Goal: Information Seeking & Learning: Learn about a topic

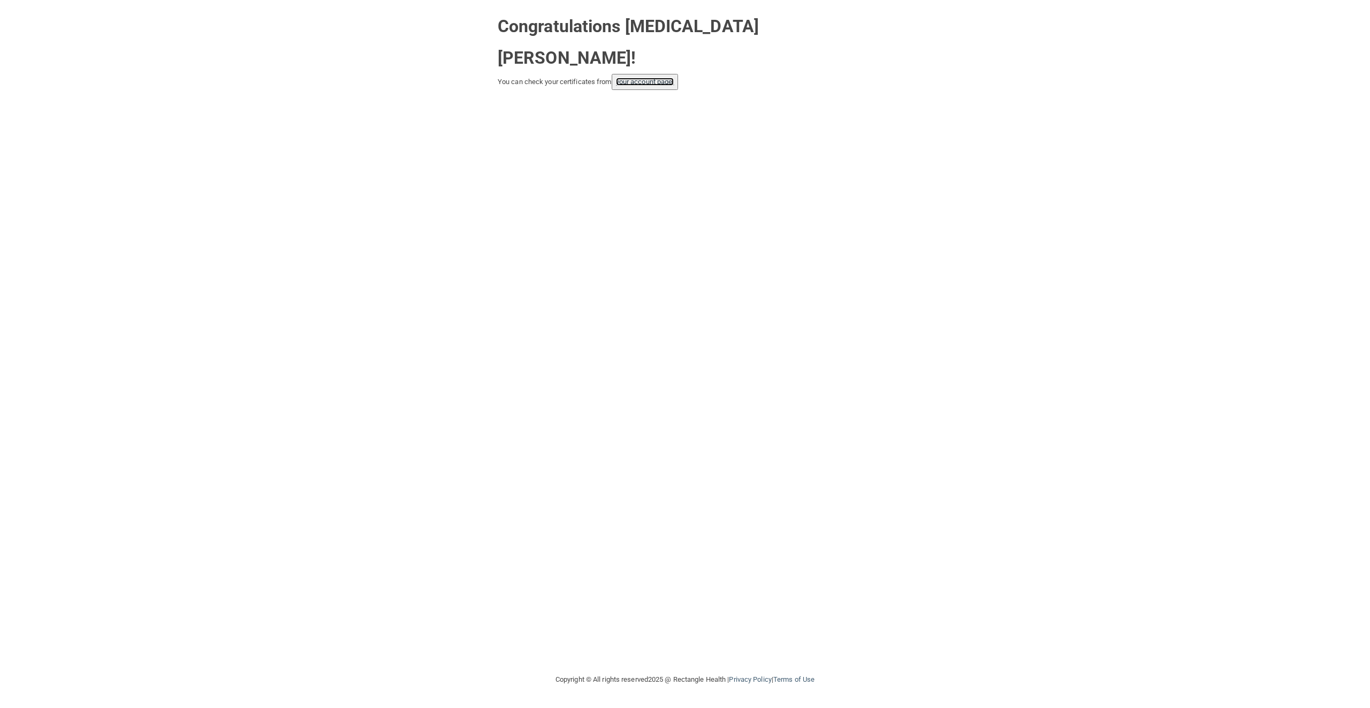
click at [668, 78] on link "your account page!" at bounding box center [645, 82] width 58 height 8
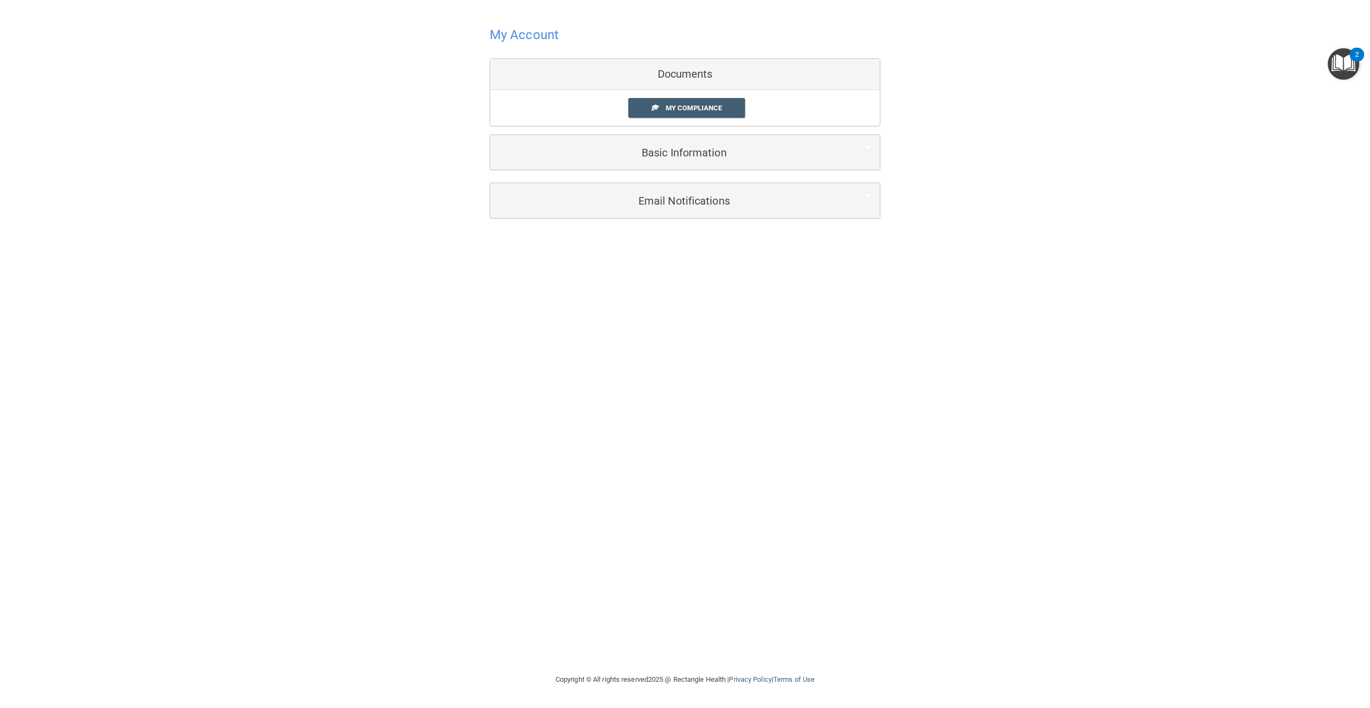
click at [679, 121] on div "My Compliance My Compliance My BAA" at bounding box center [685, 108] width 390 height 36
click at [683, 112] on span "My Compliance" at bounding box center [694, 108] width 56 height 8
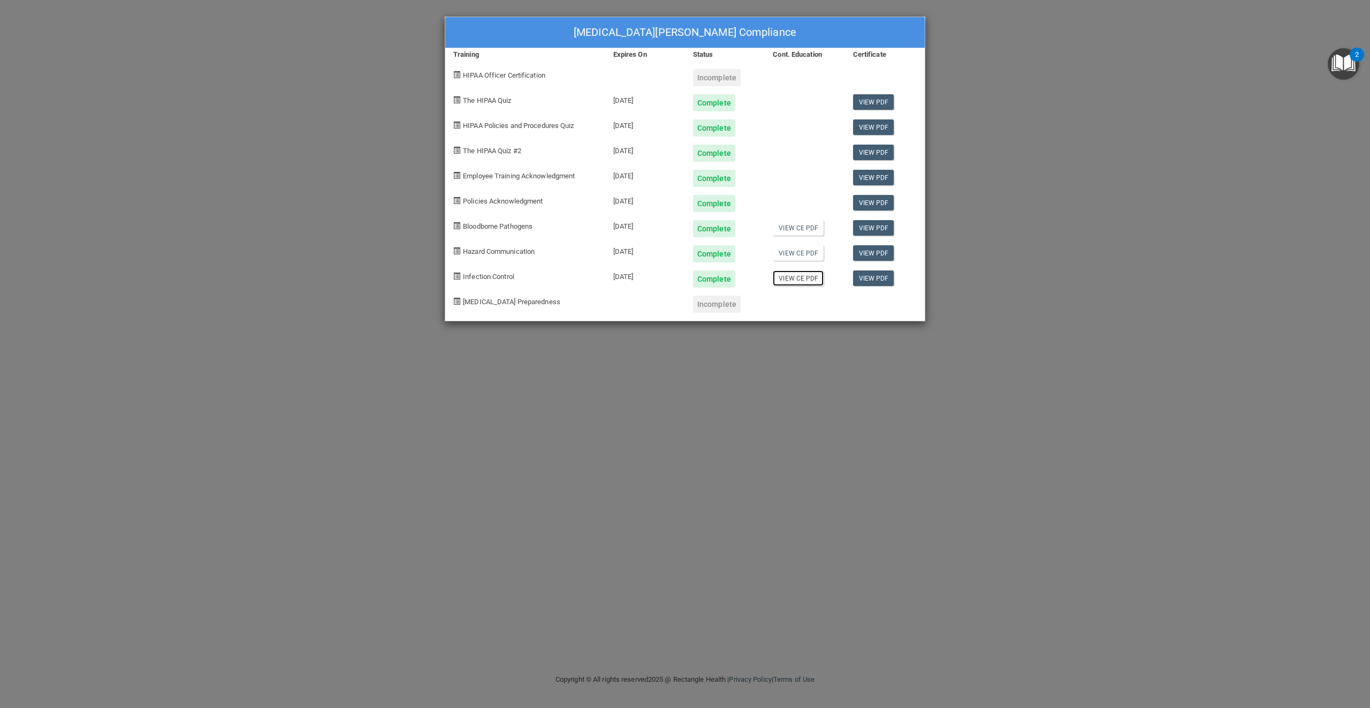
click at [809, 283] on link "View CE PDF" at bounding box center [798, 278] width 51 height 16
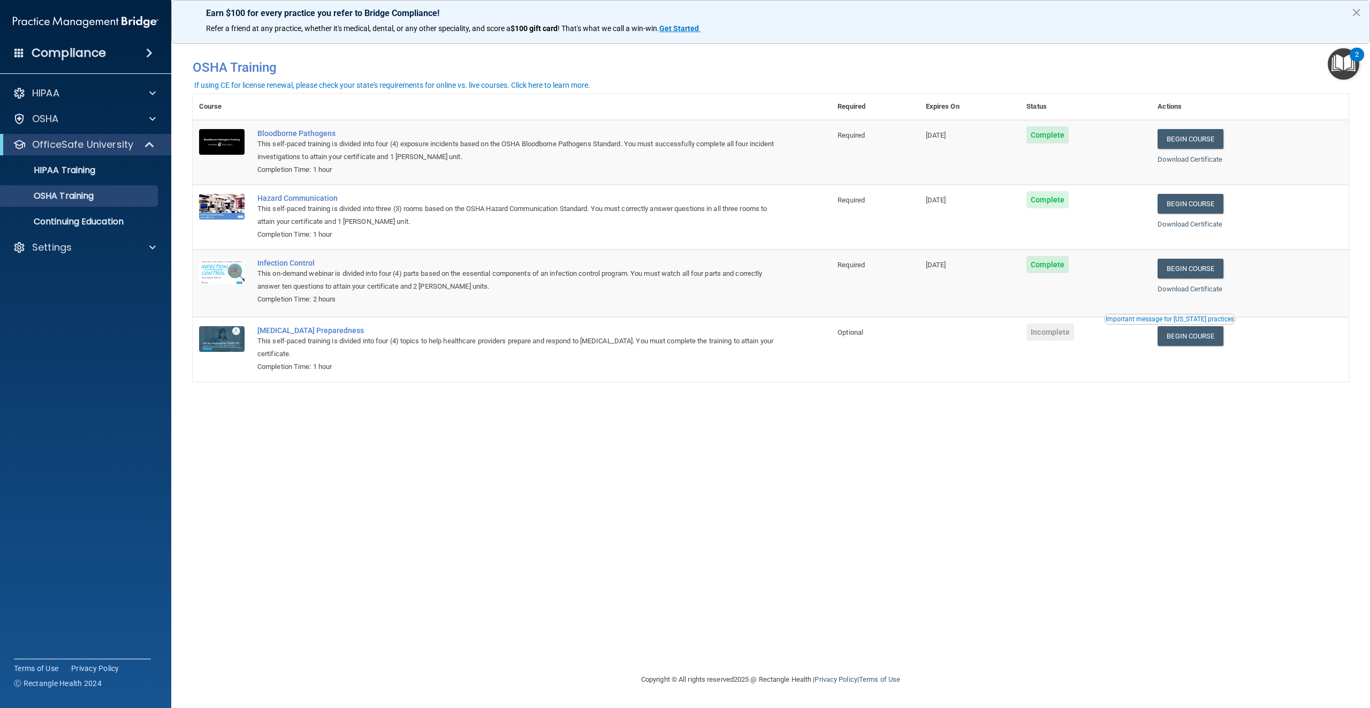
click at [1059, 338] on span "Incomplete" at bounding box center [1051, 331] width 48 height 17
click at [1201, 337] on link "Begin Course" at bounding box center [1190, 336] width 65 height 20
drag, startPoint x: 1271, startPoint y: 63, endPoint x: 1282, endPoint y: 4, distance: 59.4
click at [1286, 39] on div "Earn $100 for every practice you refer to Bridge Compliance! Refer a friend at …" at bounding box center [770, 354] width 1199 height 708
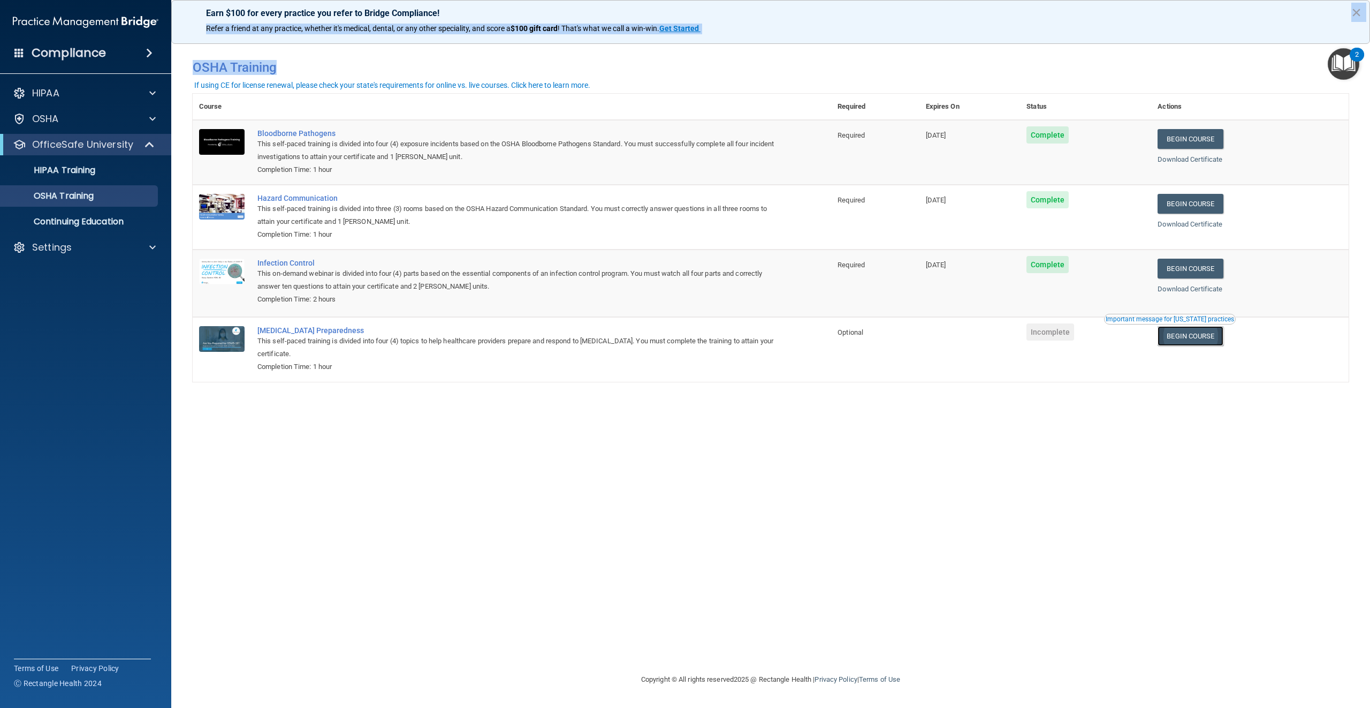
click at [1205, 341] on link "Begin Course" at bounding box center [1190, 336] width 65 height 20
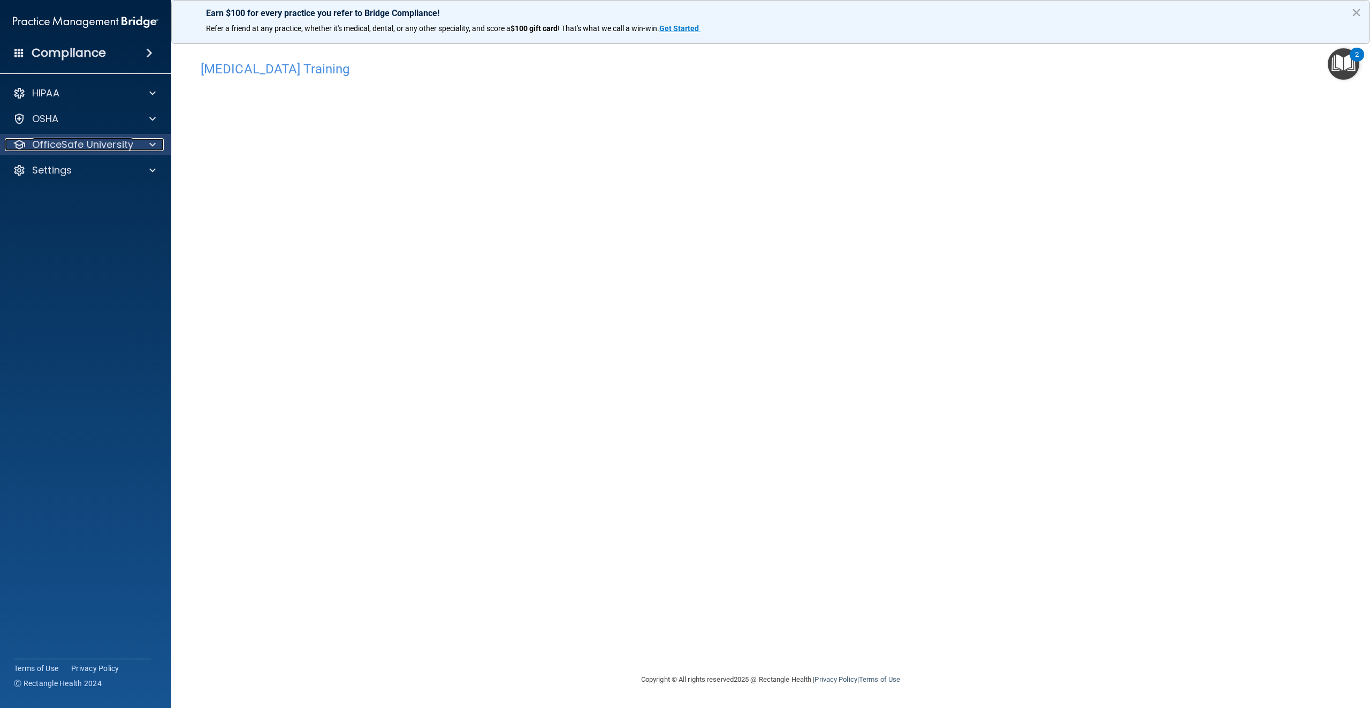
click at [151, 146] on span at bounding box center [152, 144] width 6 height 13
click at [130, 202] on link "OSHA Training" at bounding box center [73, 195] width 169 height 21
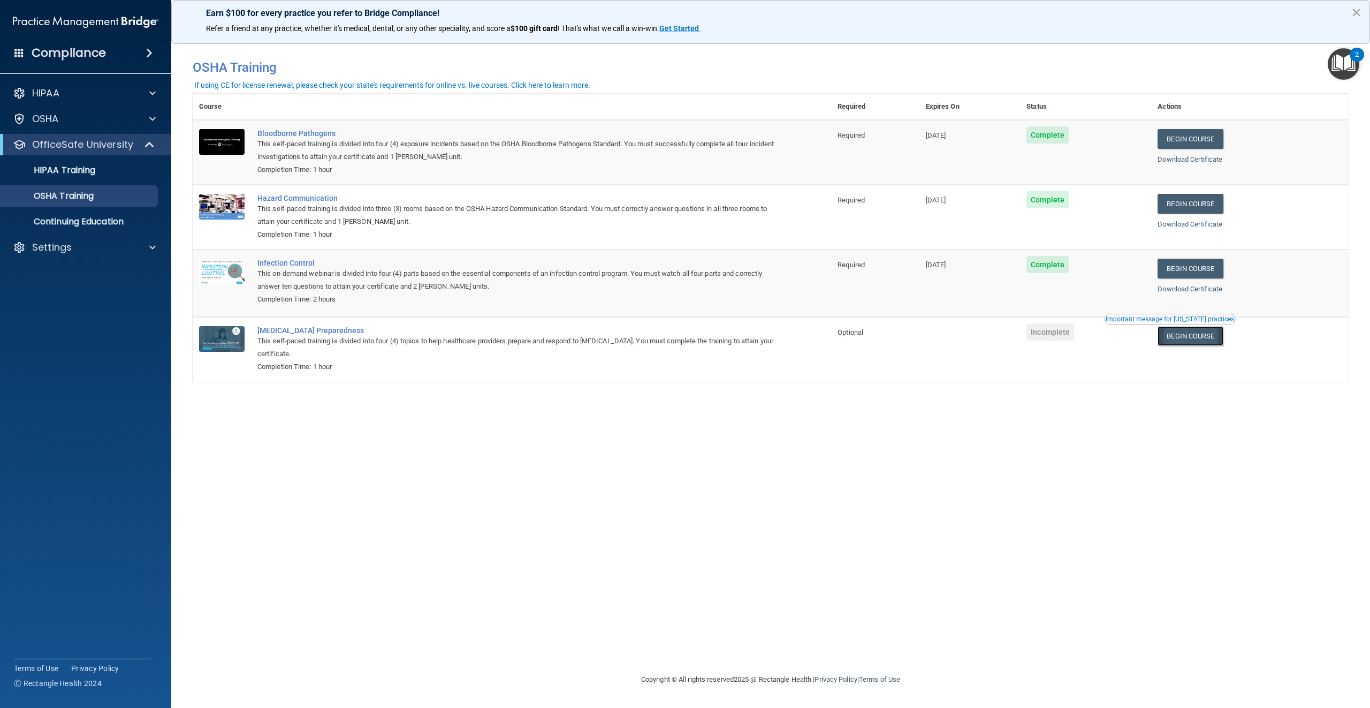
click at [1189, 334] on link "Begin Course" at bounding box center [1190, 336] width 65 height 20
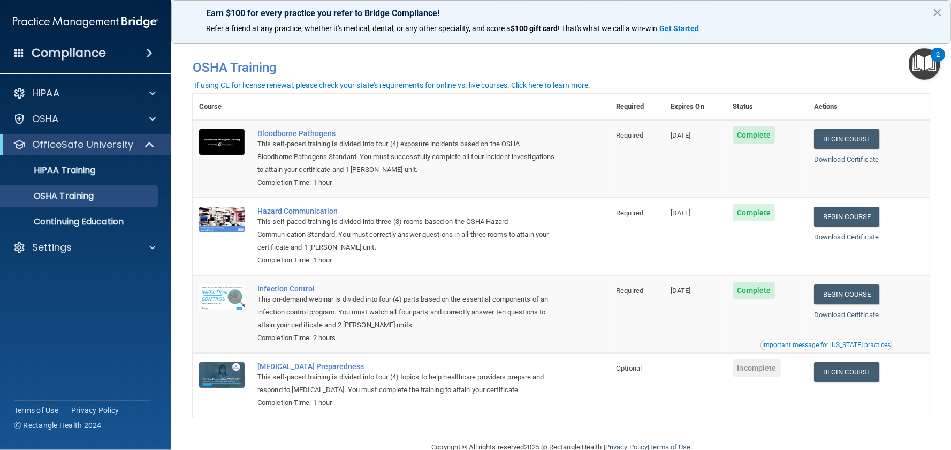
click at [765, 367] on span "Incomplete" at bounding box center [757, 367] width 48 height 17
click at [855, 371] on link "Begin Course" at bounding box center [846, 372] width 65 height 20
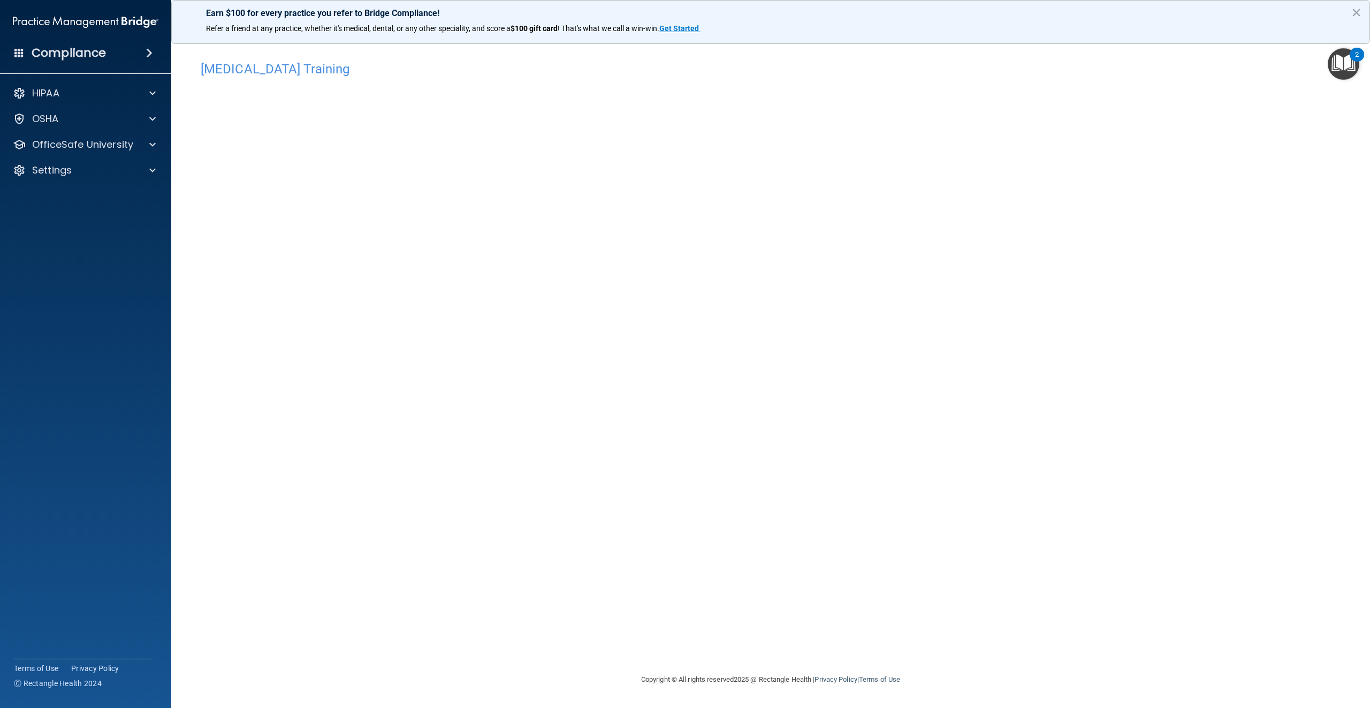
click at [1335, 56] on img "Open Resource Center, 2 new notifications" at bounding box center [1344, 64] width 32 height 32
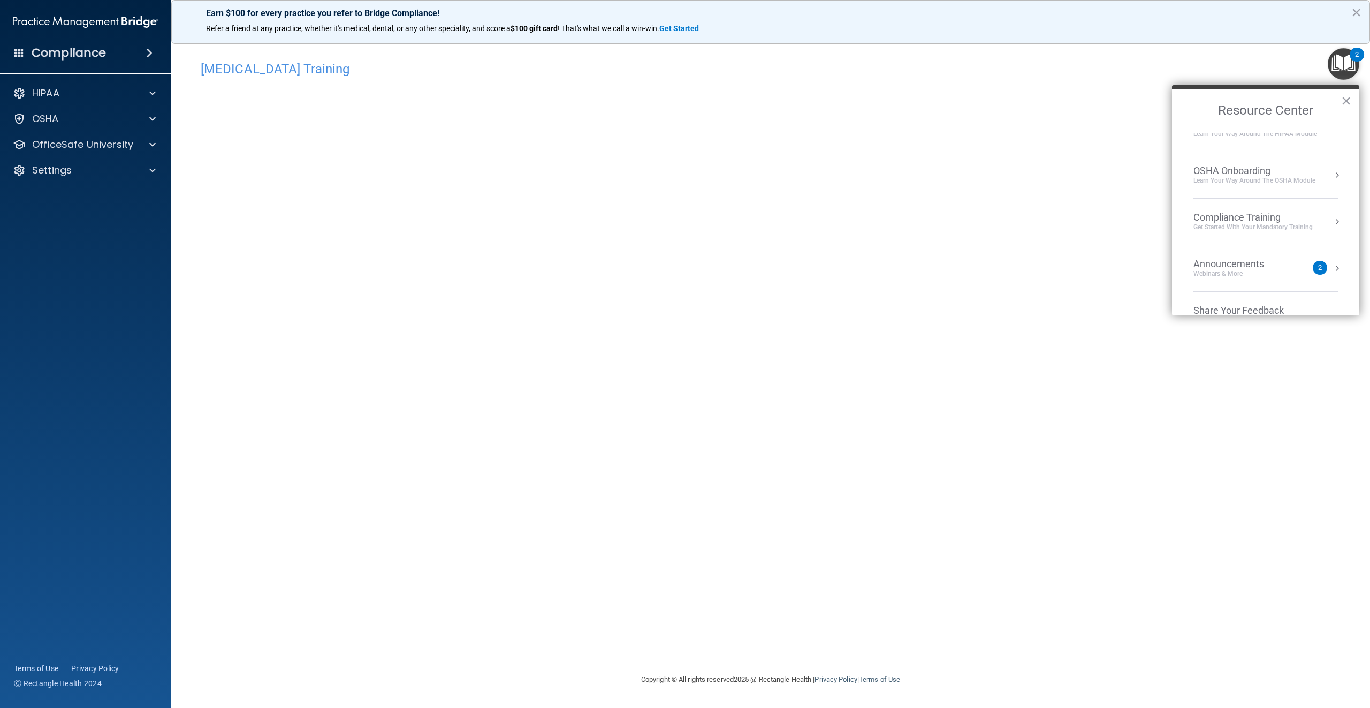
scroll to position [60, 0]
click at [1332, 239] on button "Resource Center" at bounding box center [1337, 236] width 11 height 11
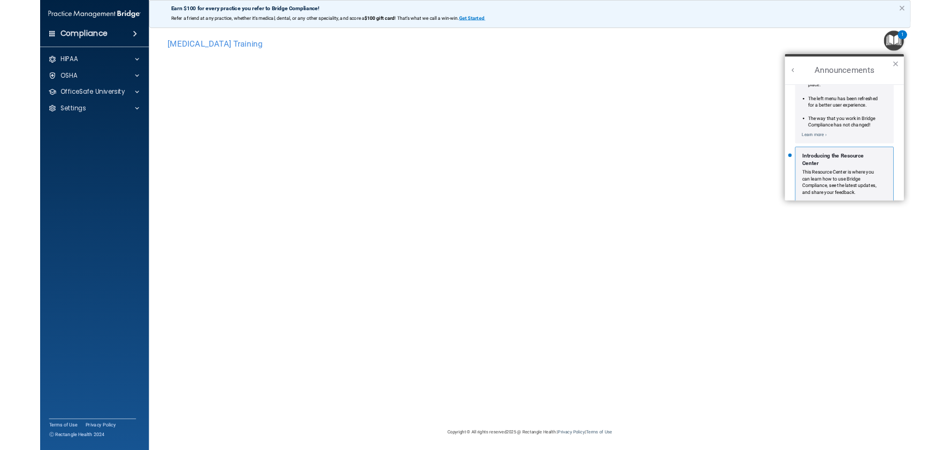
scroll to position [197, 0]
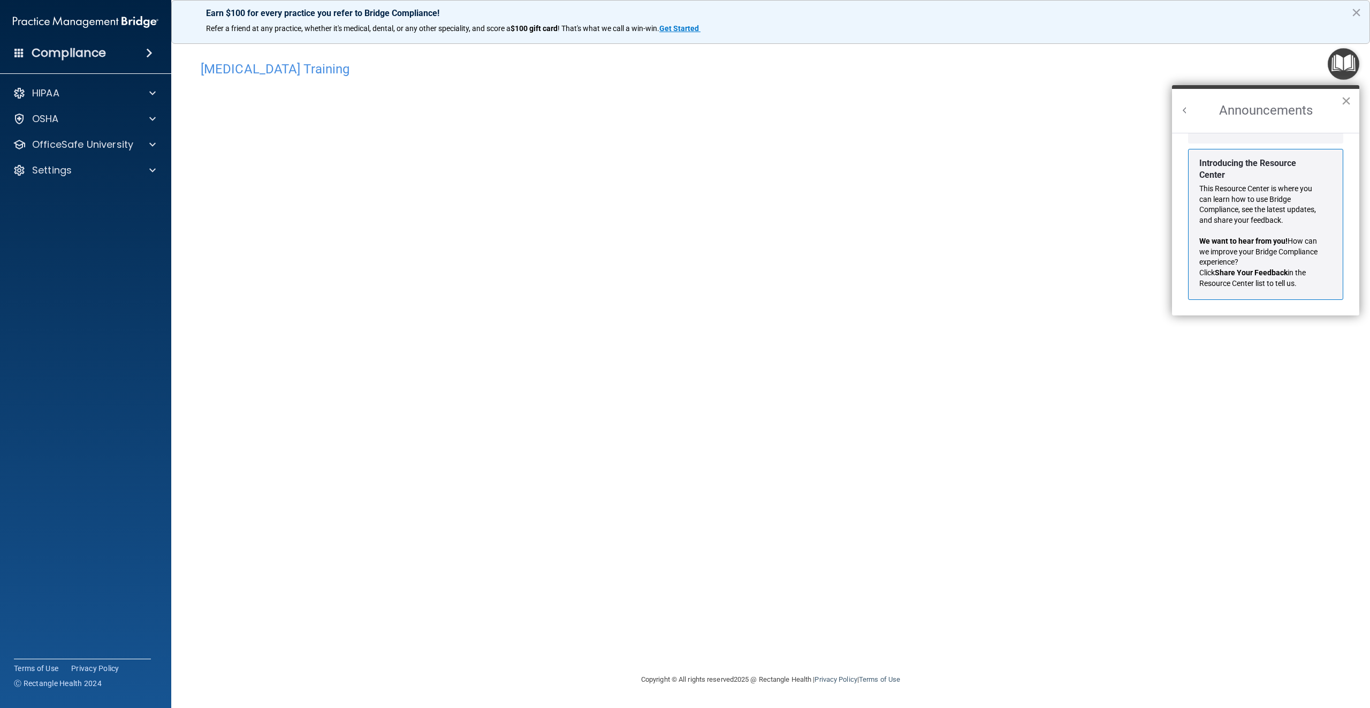
click at [1347, 101] on button "×" at bounding box center [1346, 100] width 10 height 17
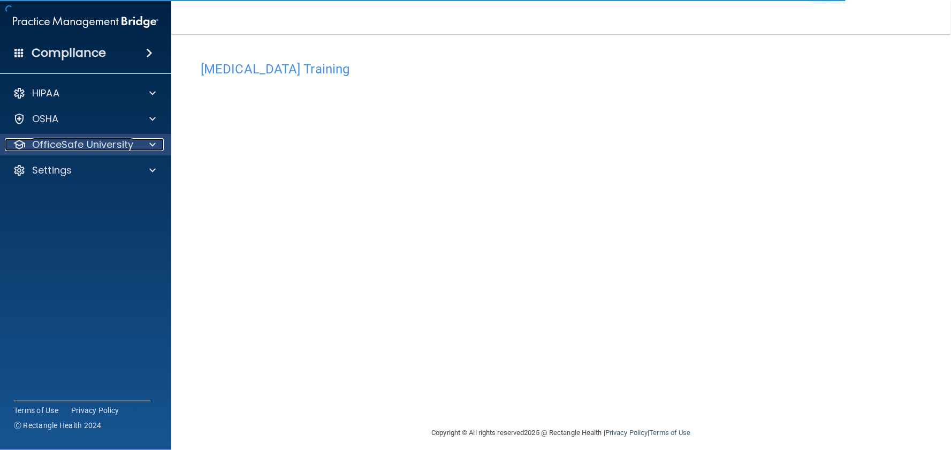
click at [156, 143] on div at bounding box center [151, 144] width 27 height 13
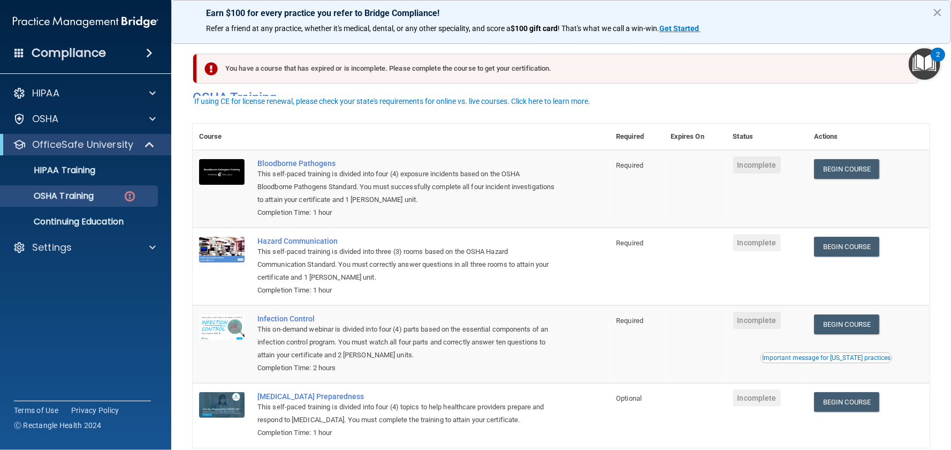
scroll to position [13, 0]
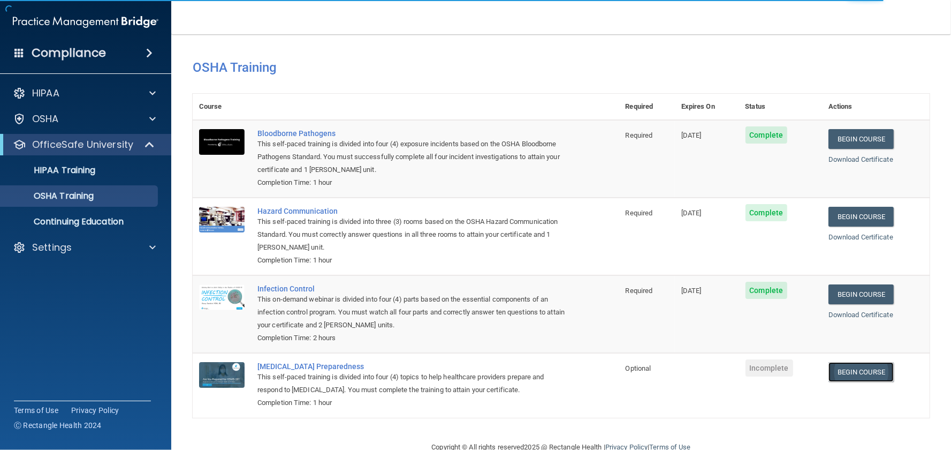
click at [846, 367] on link "Begin Course" at bounding box center [860, 372] width 65 height 20
